Goal: Find contact information: Find contact information

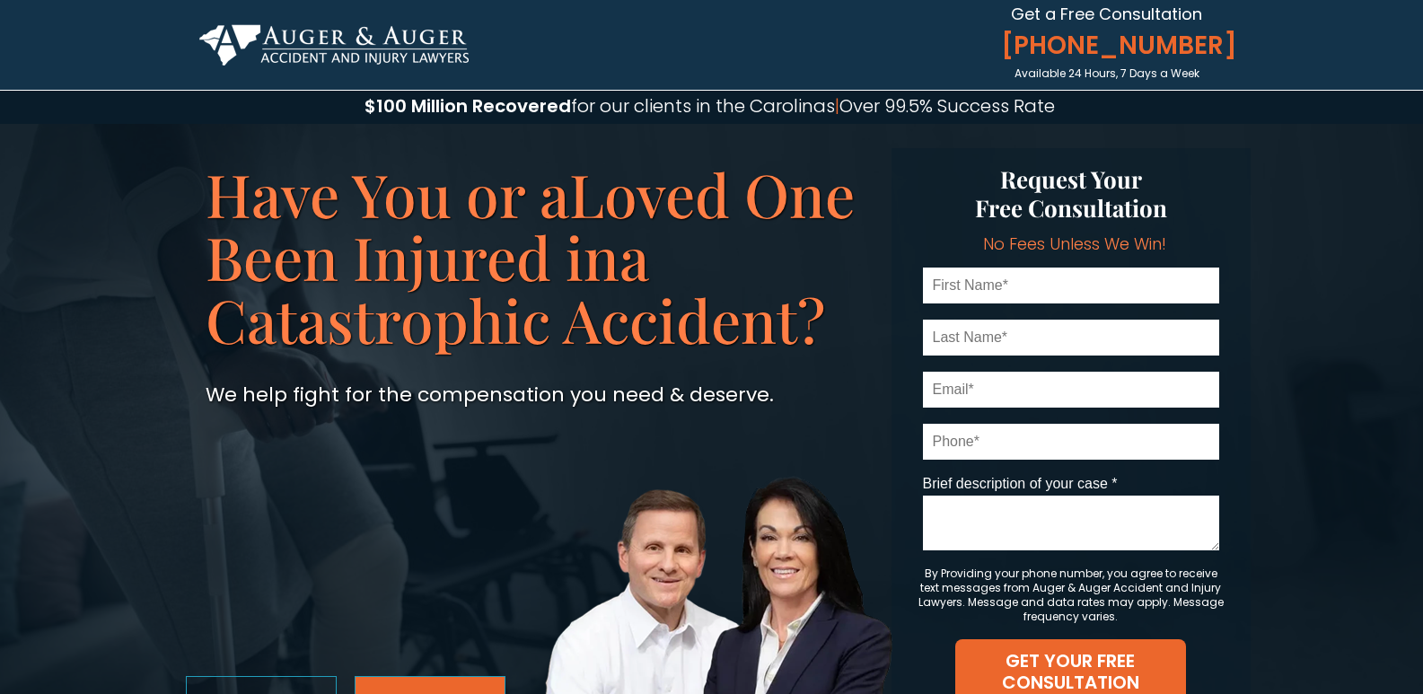
click at [370, 684] on link "See Our Reviews" at bounding box center [430, 701] width 151 height 50
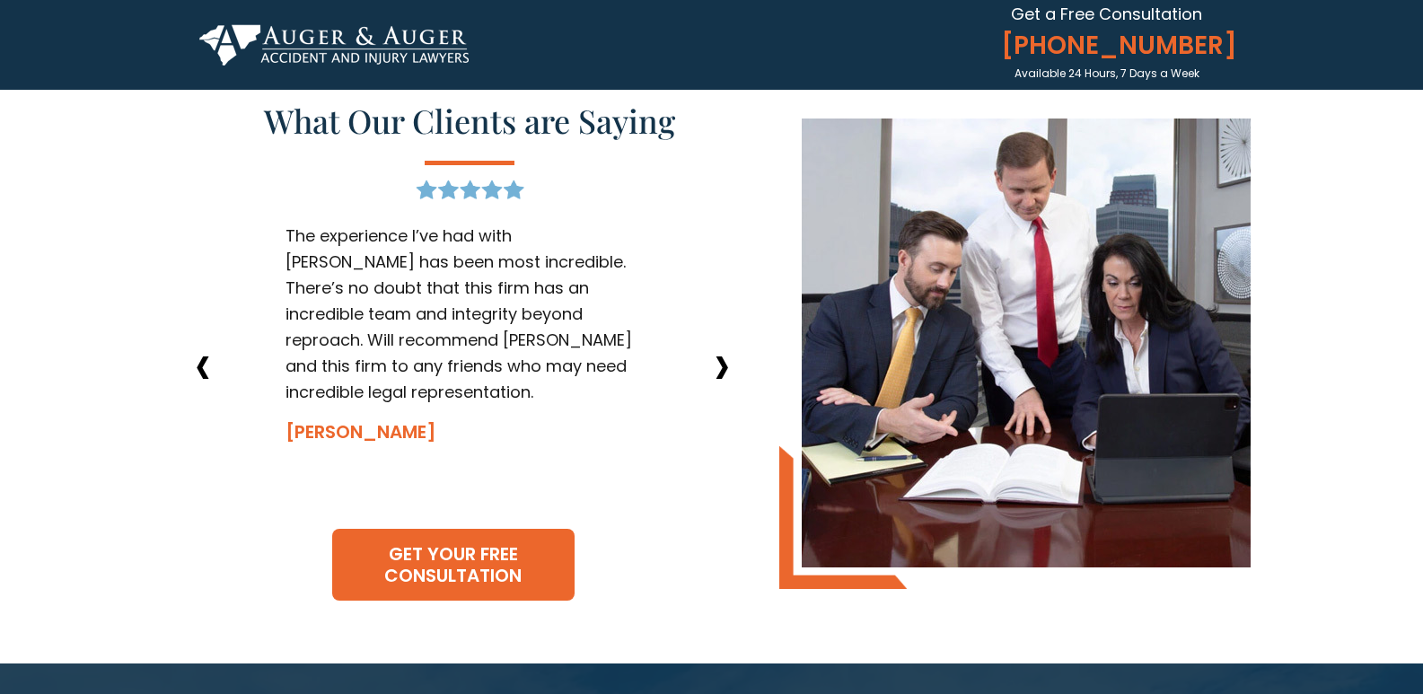
scroll to position [1925, 0]
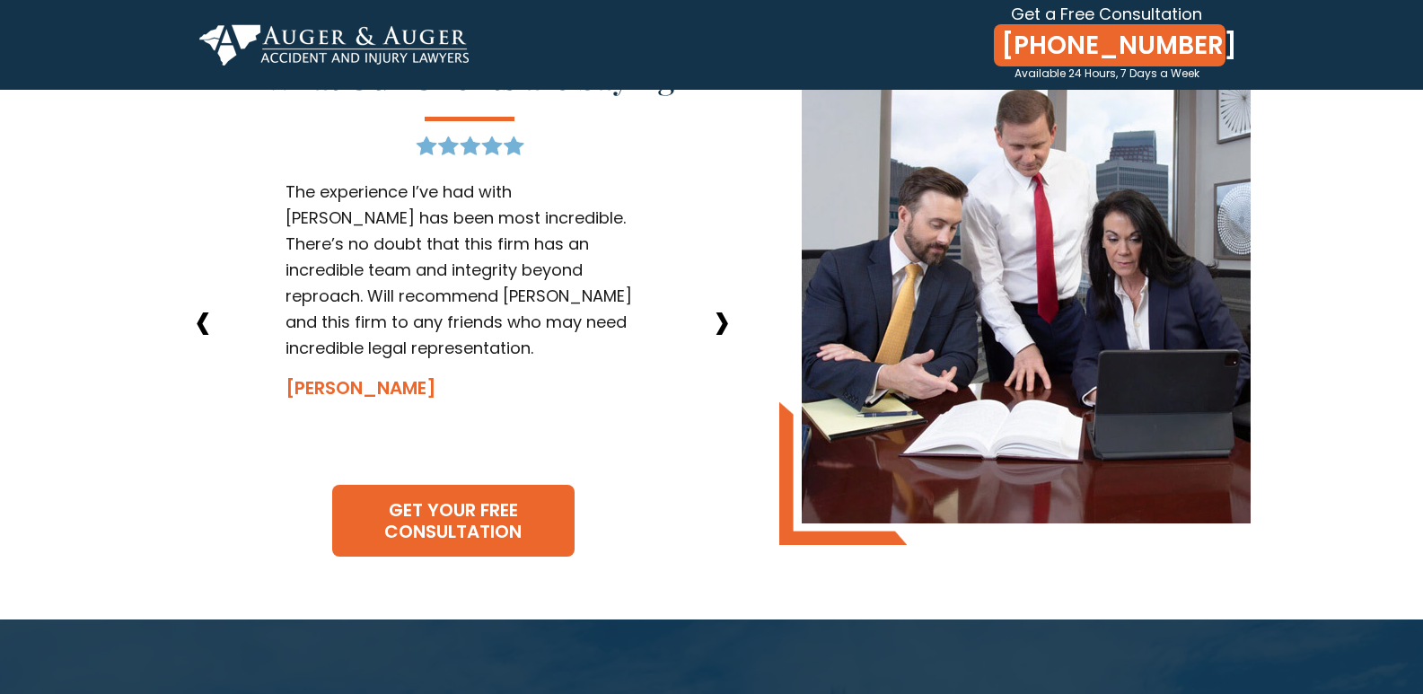
click at [1038, 31] on span "[PHONE_NUMBER]" at bounding box center [1110, 46] width 232 height 31
click at [1033, 32] on span "[PHONE_NUMBER]" at bounding box center [1110, 46] width 232 height 31
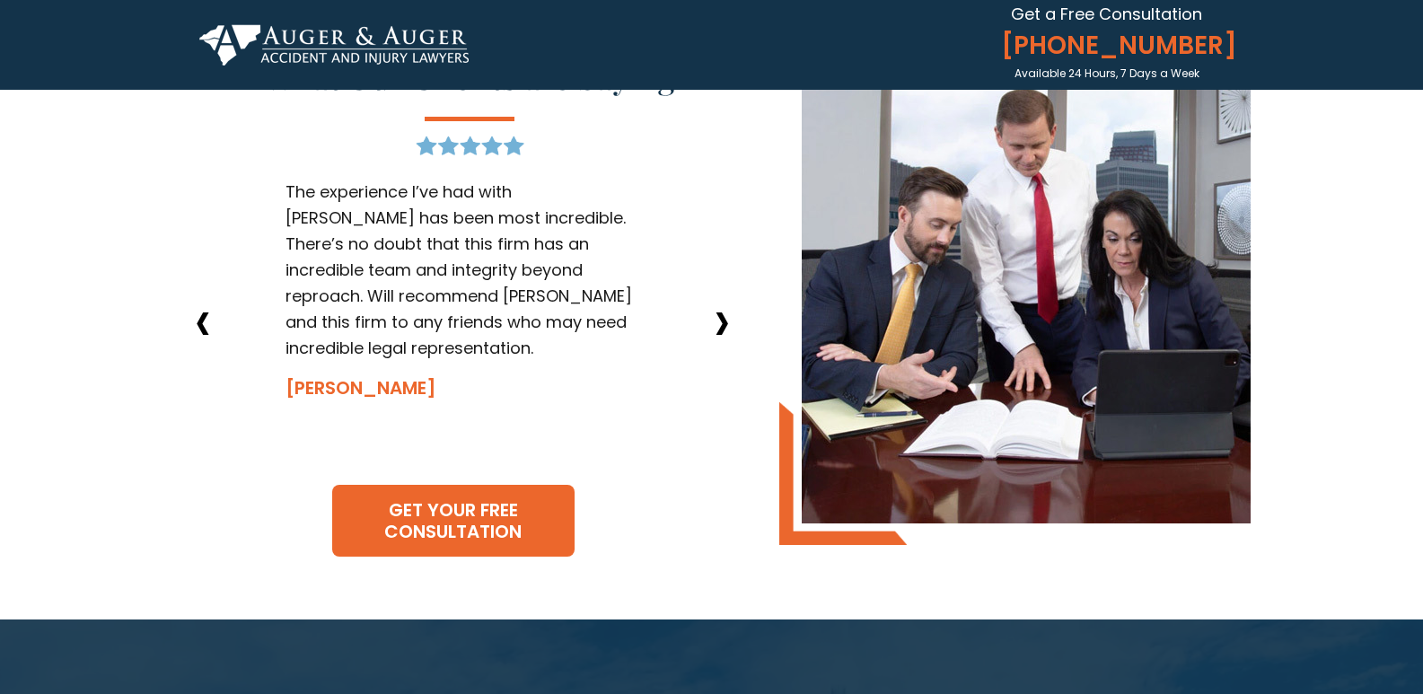
click at [246, 26] on img at bounding box center [333, 44] width 269 height 41
